Goal: Task Accomplishment & Management: Complete application form

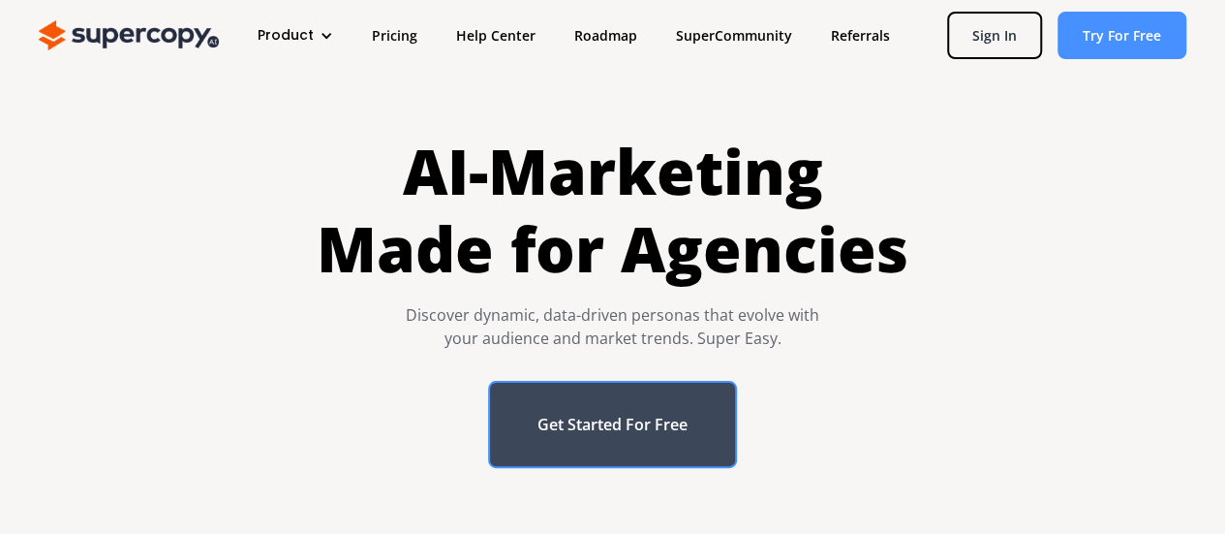
click at [600, 423] on link "Get Started For Free" at bounding box center [612, 424] width 249 height 87
